Goal: Navigation & Orientation: Find specific page/section

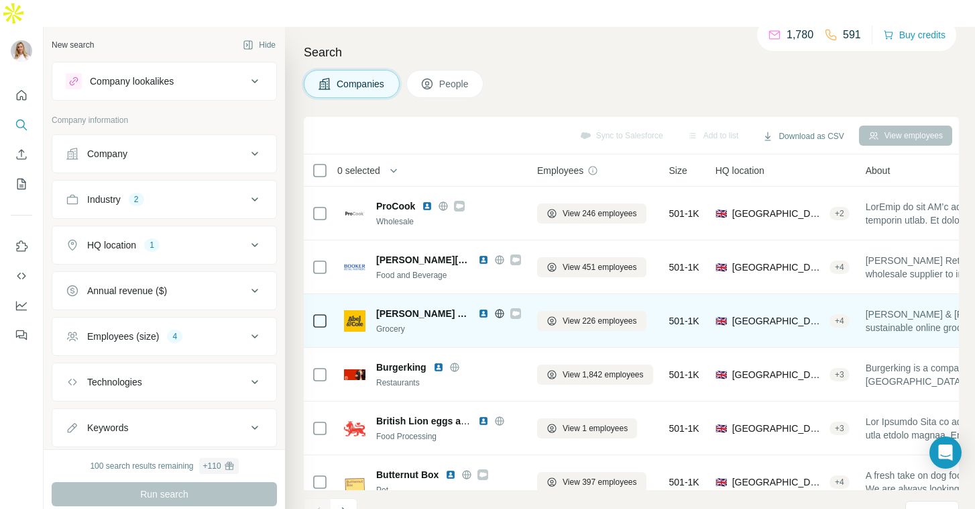
scroll to position [233, 0]
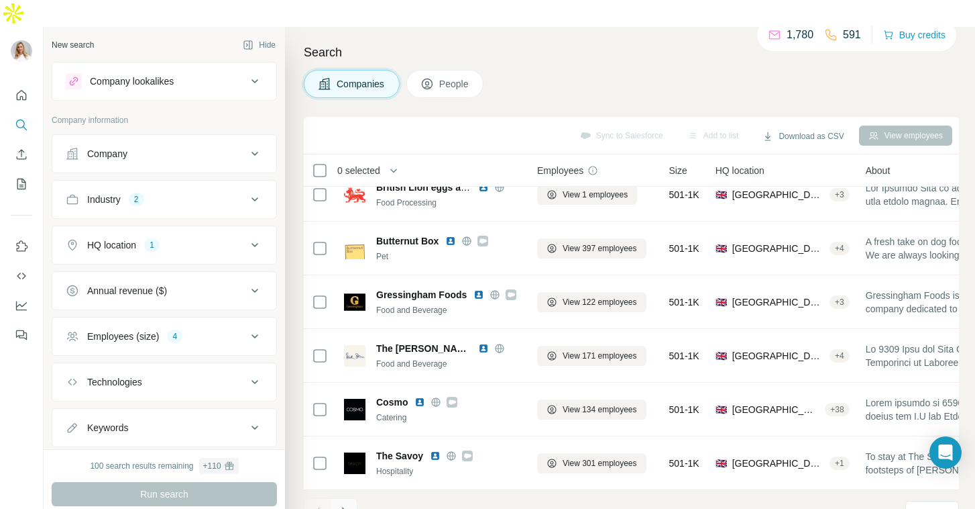
click at [345, 498] on button "Navigate to next page" at bounding box center [344, 511] width 27 height 27
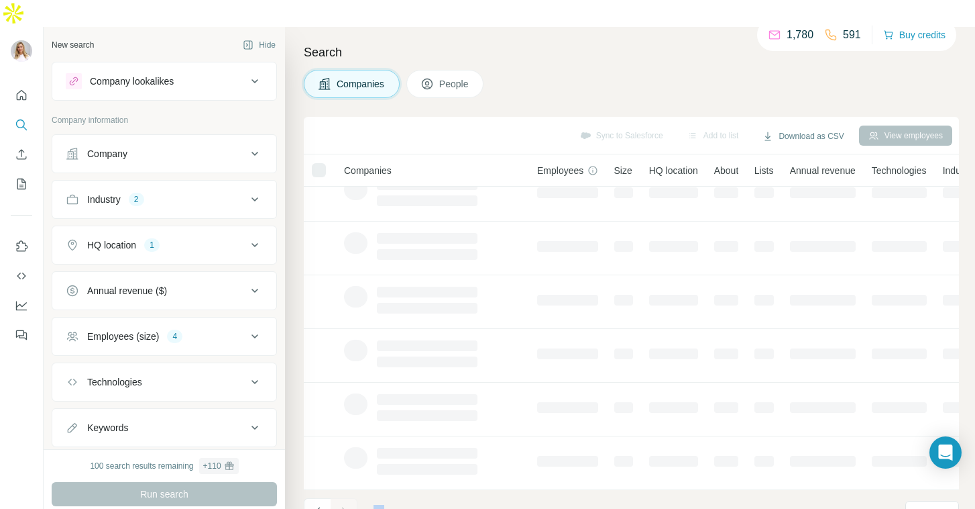
click at [345, 498] on div at bounding box center [344, 511] width 27 height 27
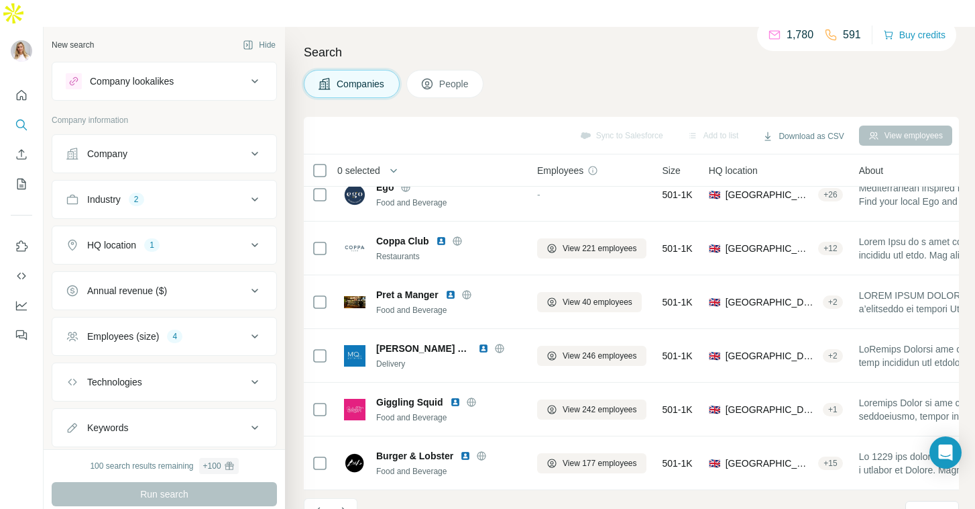
click at [493, 490] on footer "11 - 20 of 15,090 results Rows per page 10" at bounding box center [631, 513] width 655 height 46
click at [340, 505] on icon "Navigate to next page" at bounding box center [343, 511] width 13 height 13
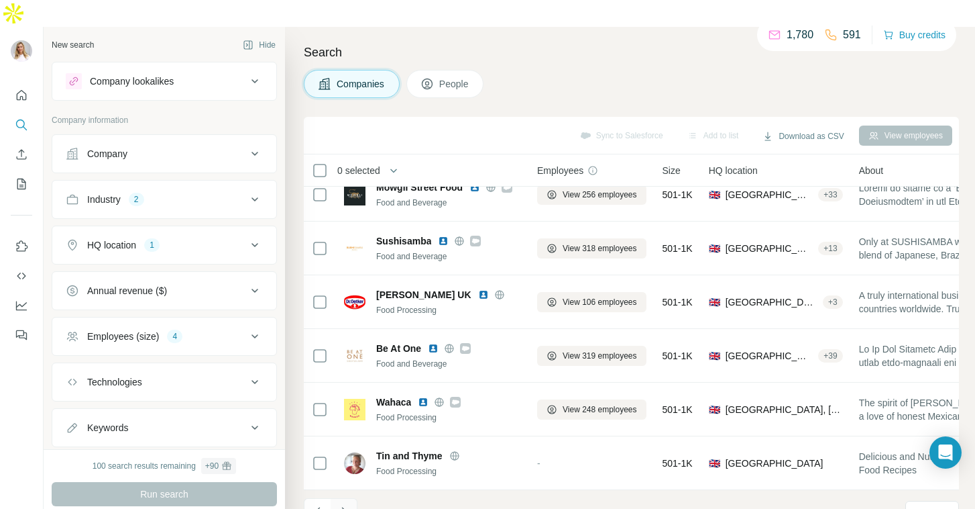
click at [346, 505] on icon "Navigate to next page" at bounding box center [343, 511] width 13 height 13
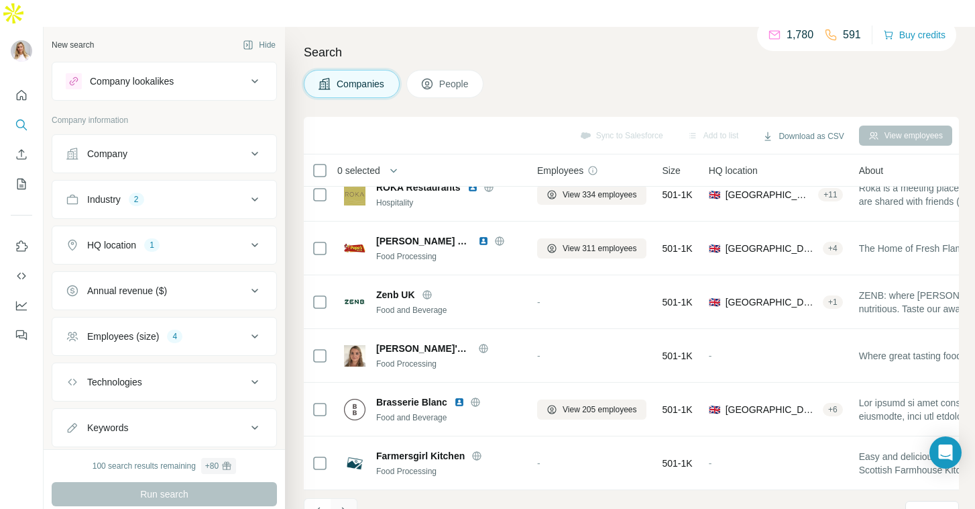
click at [343, 505] on icon "Navigate to next page" at bounding box center [343, 511] width 13 height 13
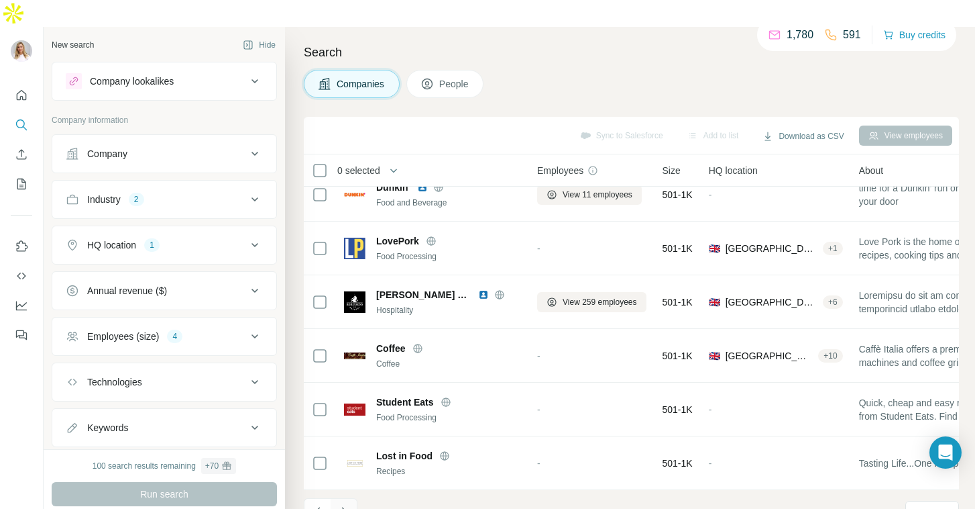
click at [350, 498] on button "Navigate to next page" at bounding box center [344, 511] width 27 height 27
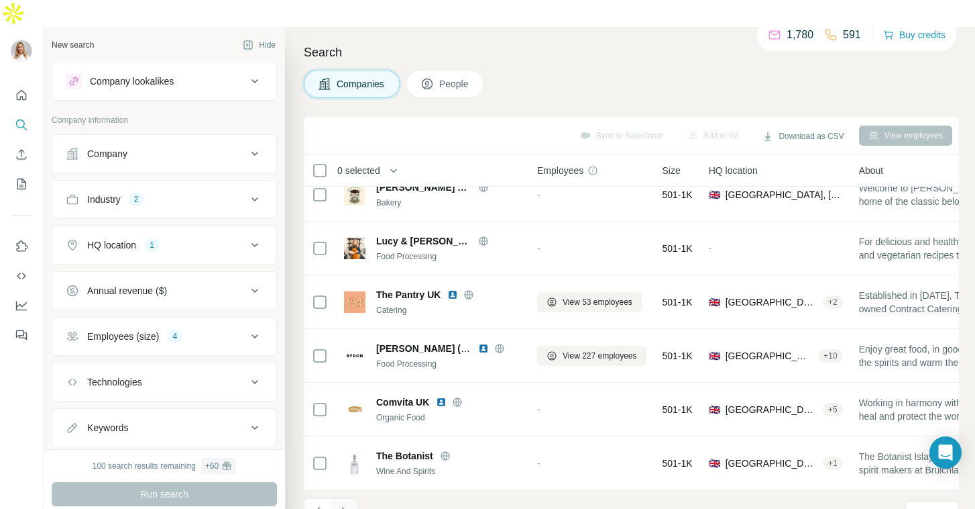
click at [347, 505] on icon "Navigate to next page" at bounding box center [343, 511] width 13 height 13
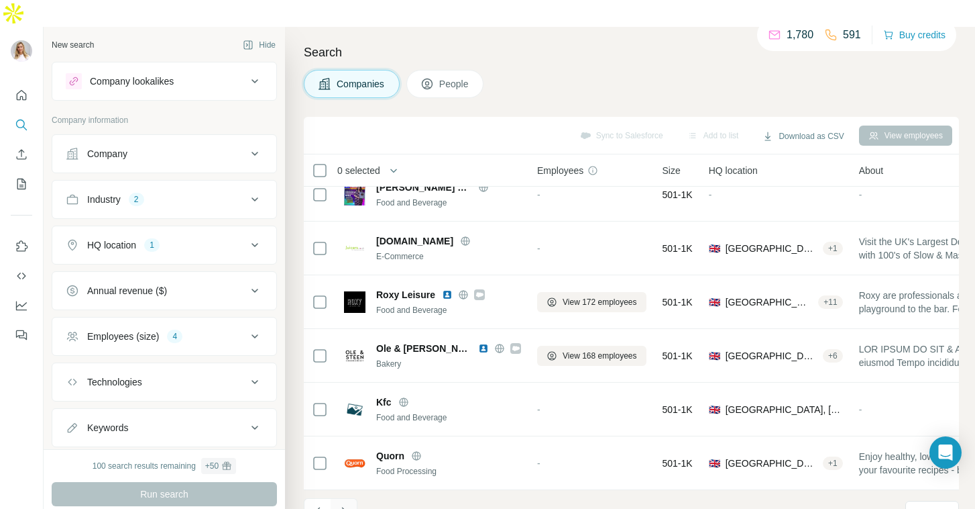
click at [343, 507] on icon "Navigate to next page" at bounding box center [343, 511] width 5 height 9
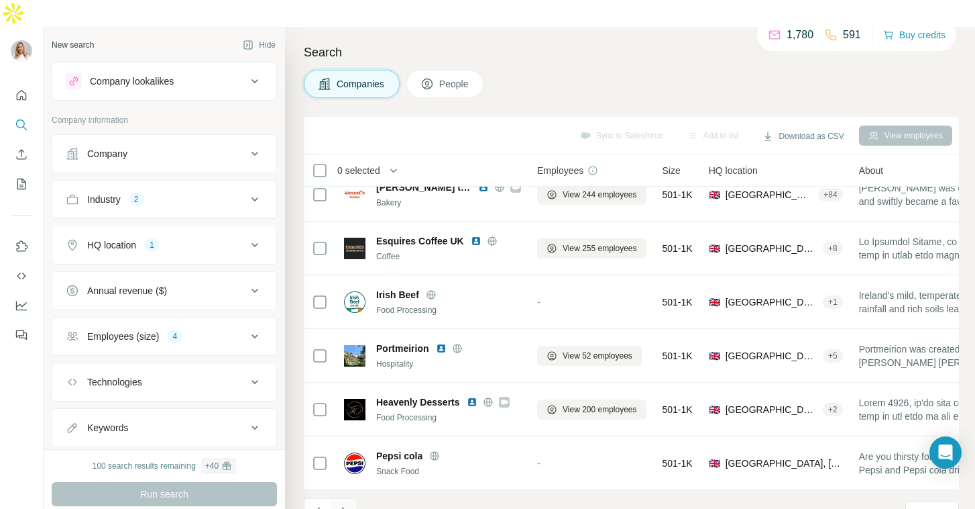
click at [347, 505] on icon "Navigate to next page" at bounding box center [343, 511] width 13 height 13
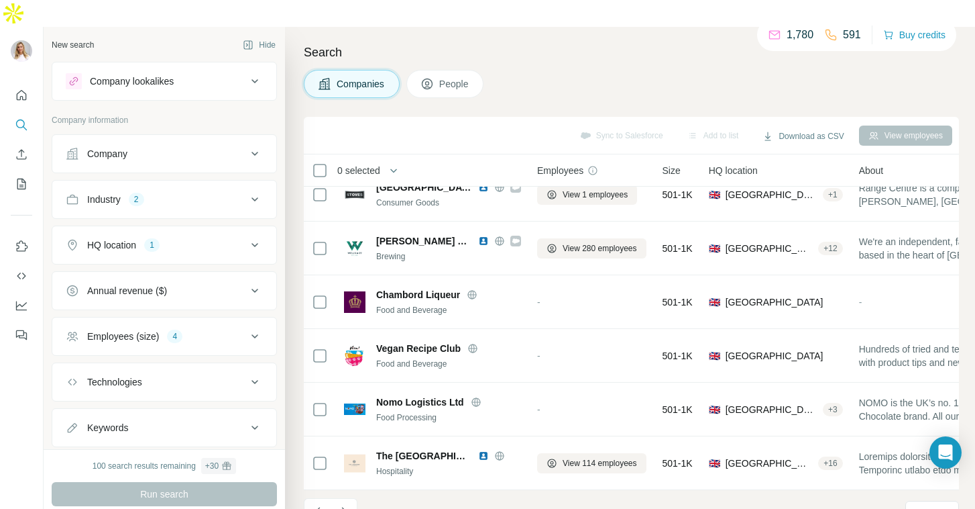
click at [343, 505] on icon "Navigate to next page" at bounding box center [343, 511] width 13 height 13
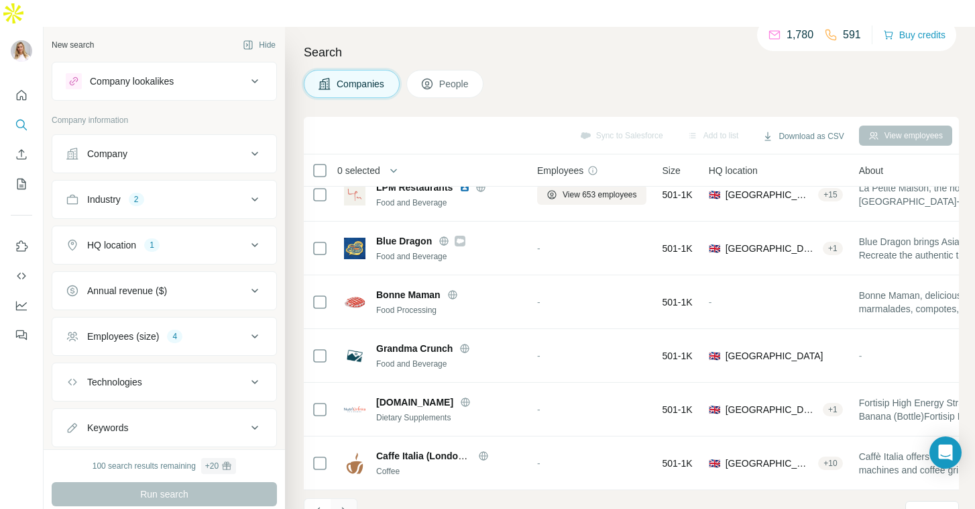
click at [343, 507] on icon "Navigate to next page" at bounding box center [343, 511] width 5 height 9
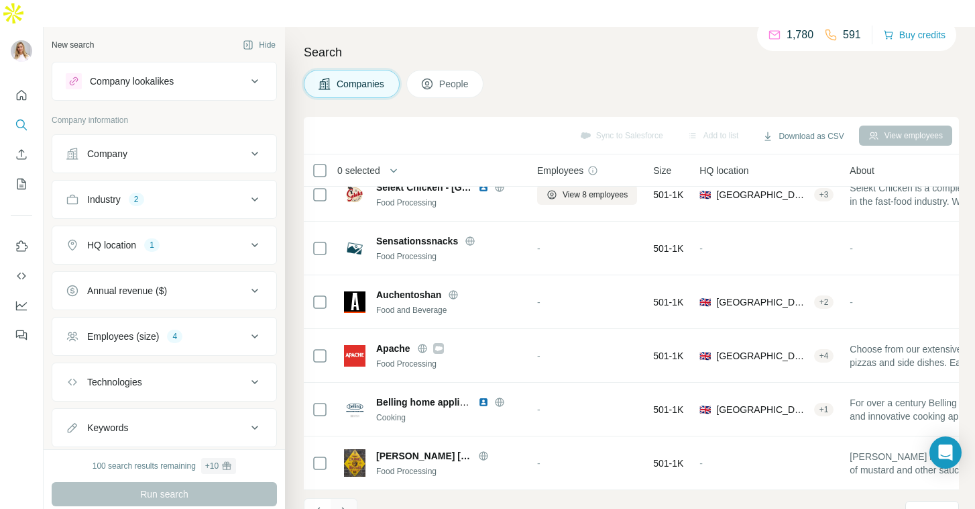
click at [346, 507] on icon "Navigate to next page" at bounding box center [343, 511] width 5 height 9
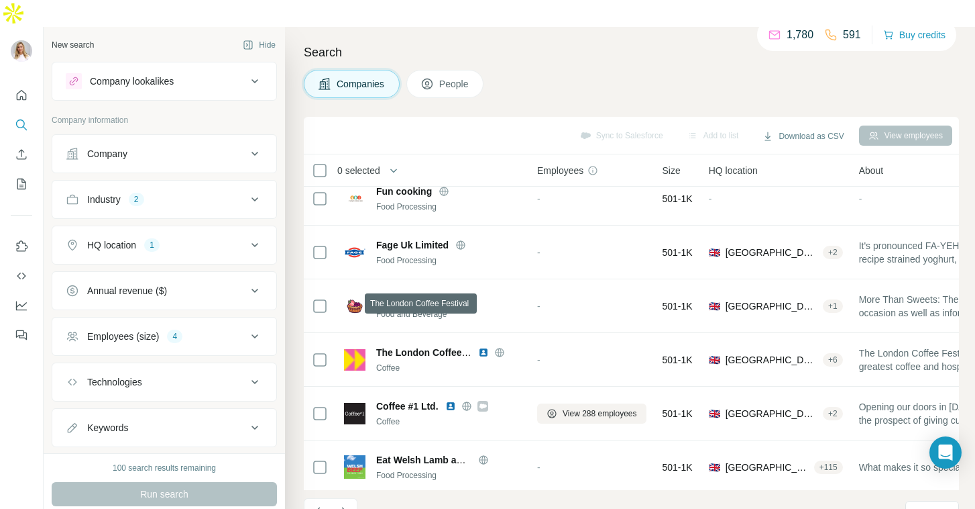
scroll to position [40, 0]
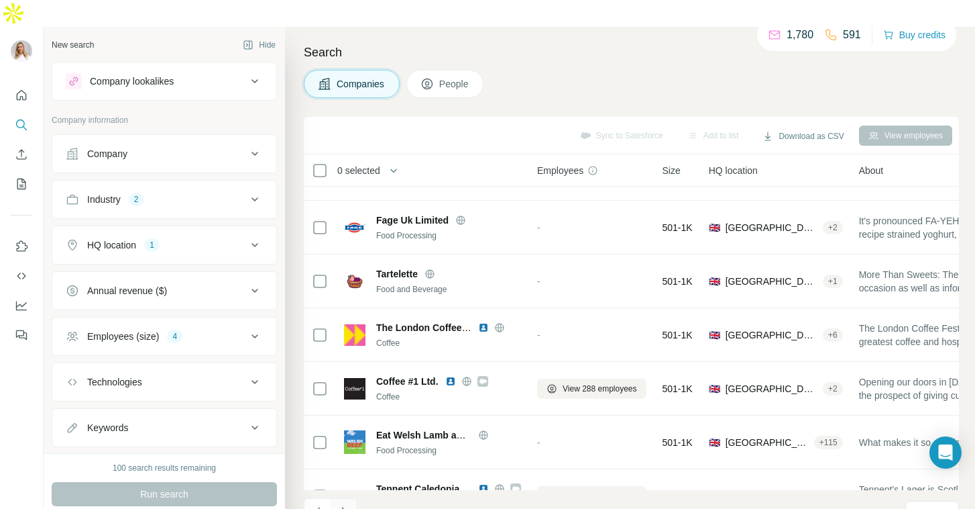
click at [343, 505] on icon "Navigate to next page" at bounding box center [343, 511] width 13 height 13
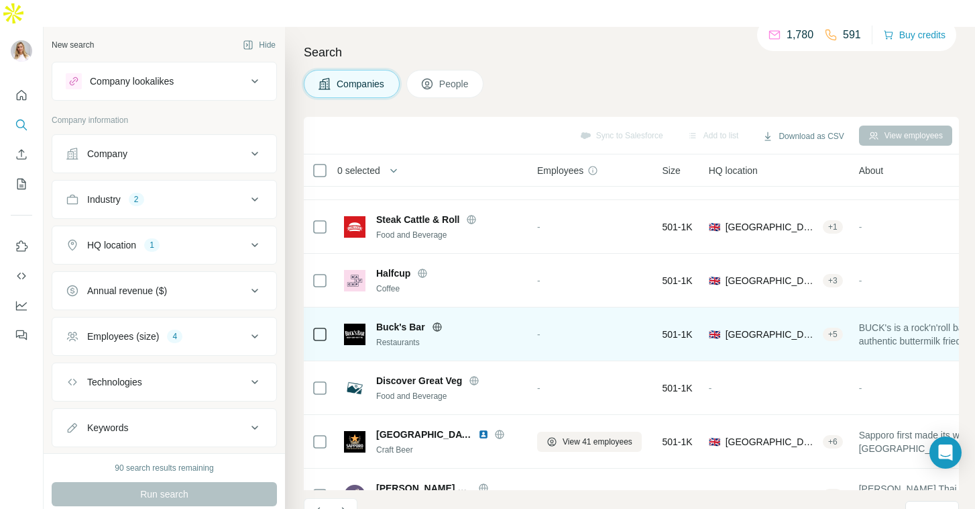
scroll to position [233, 0]
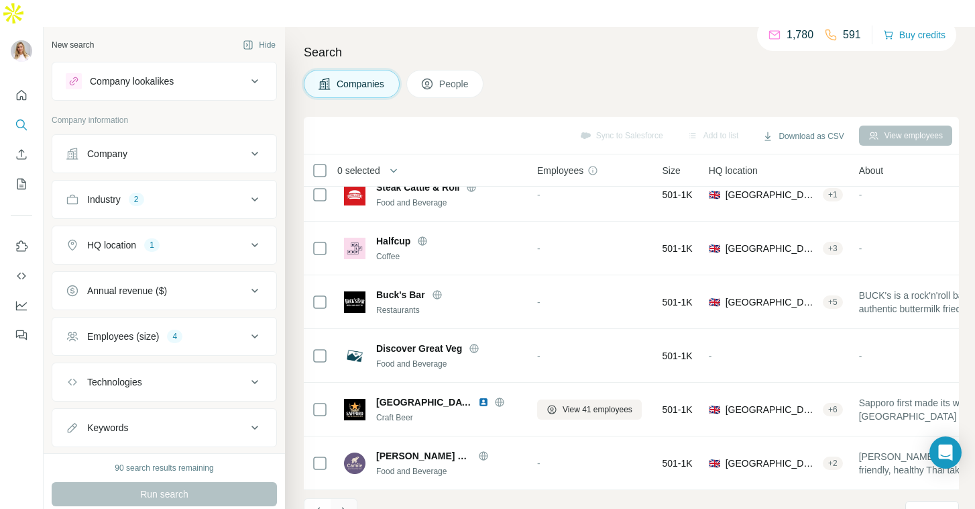
click at [346, 505] on icon "Navigate to next page" at bounding box center [343, 511] width 13 height 13
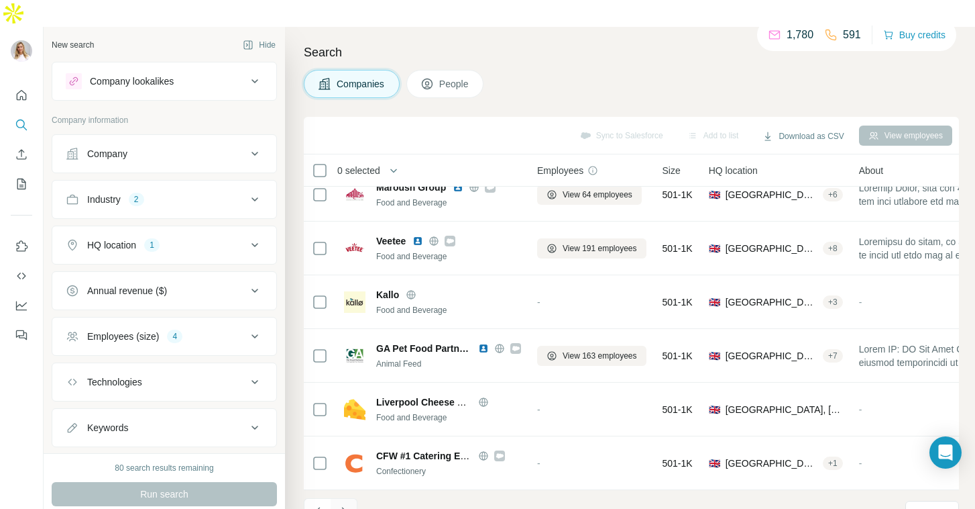
click at [350, 505] on icon "Navigate to next page" at bounding box center [343, 511] width 13 height 13
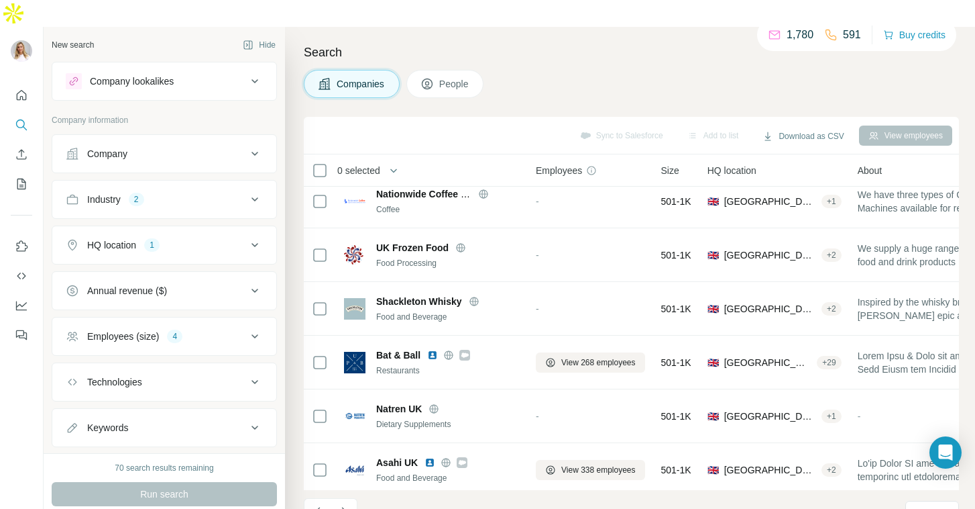
scroll to position [227, 0]
